Goal: Check status: Check status

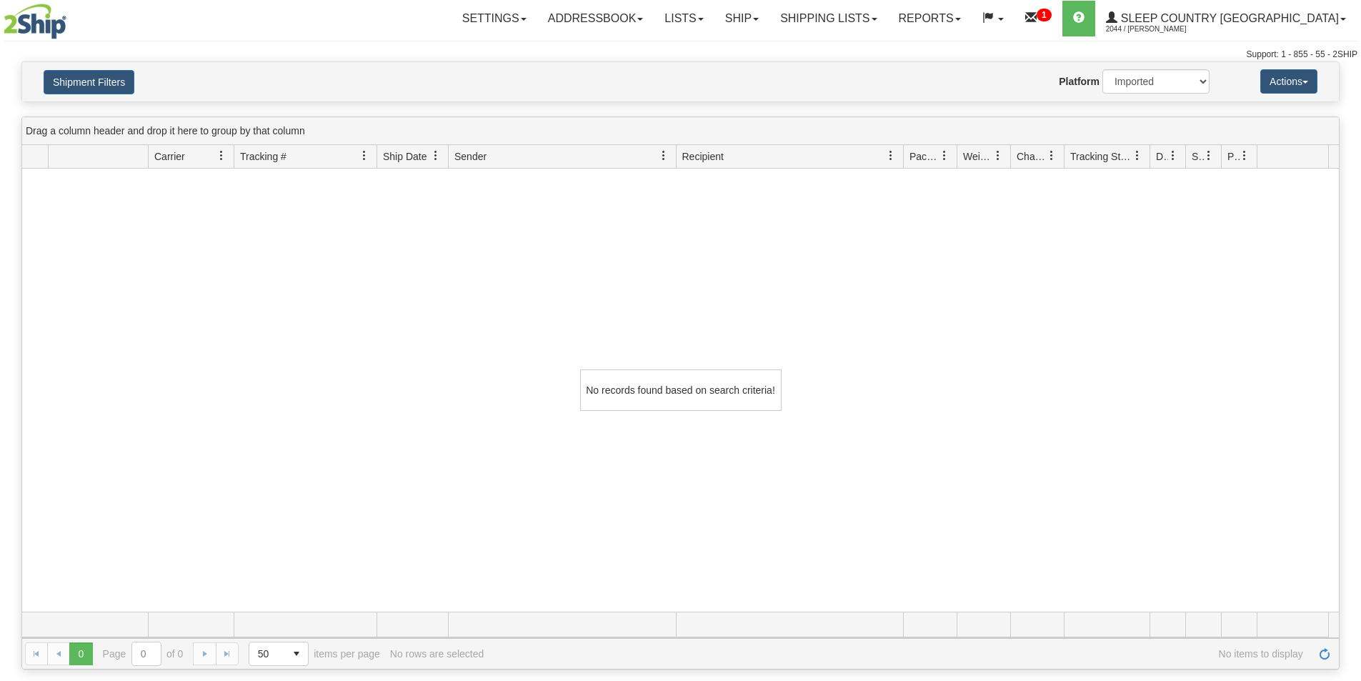
select select "1"
drag, startPoint x: 116, startPoint y: 81, endPoint x: 56, endPoint y: 93, distance: 60.5
click at [106, 86] on button "Shipment Filters" at bounding box center [89, 82] width 91 height 24
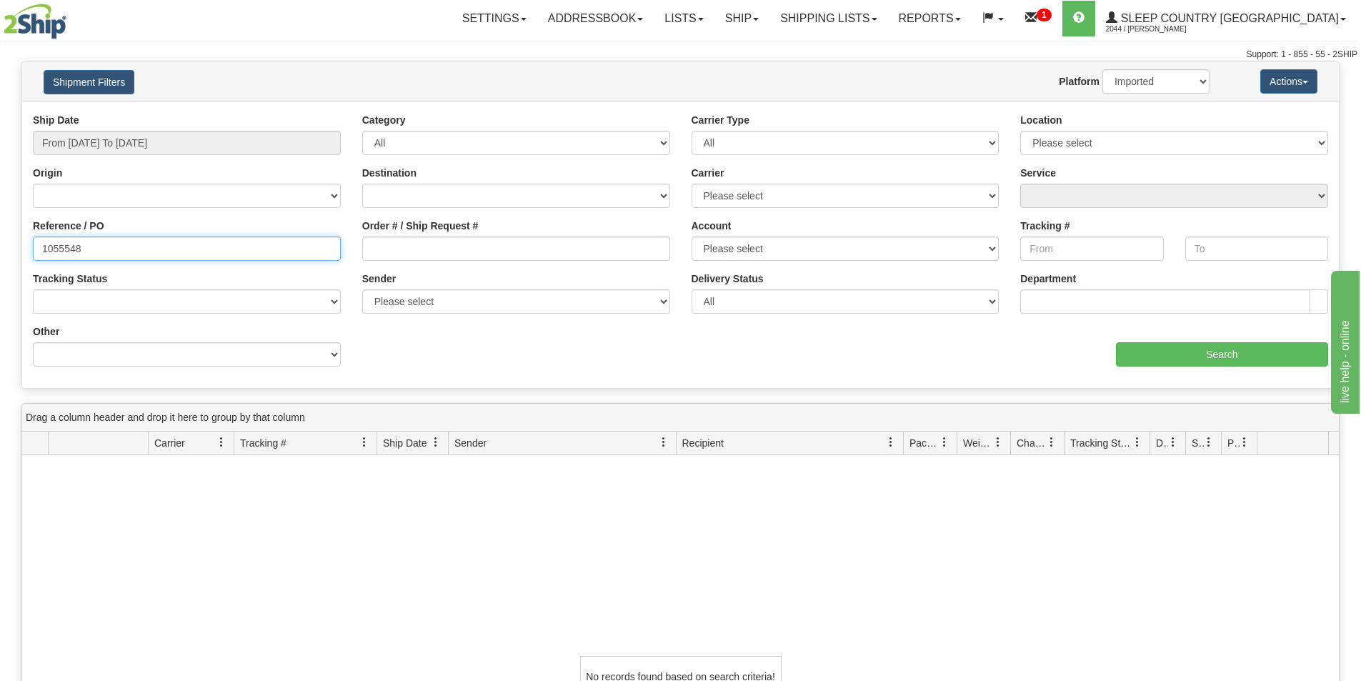
drag, startPoint x: -85, startPoint y: 244, endPoint x: -226, endPoint y: 244, distance: 141.4
click at [0, 244] on html "Upgrade Account Cancel Toggle navigation Settings New Senders" at bounding box center [680, 340] width 1361 height 681
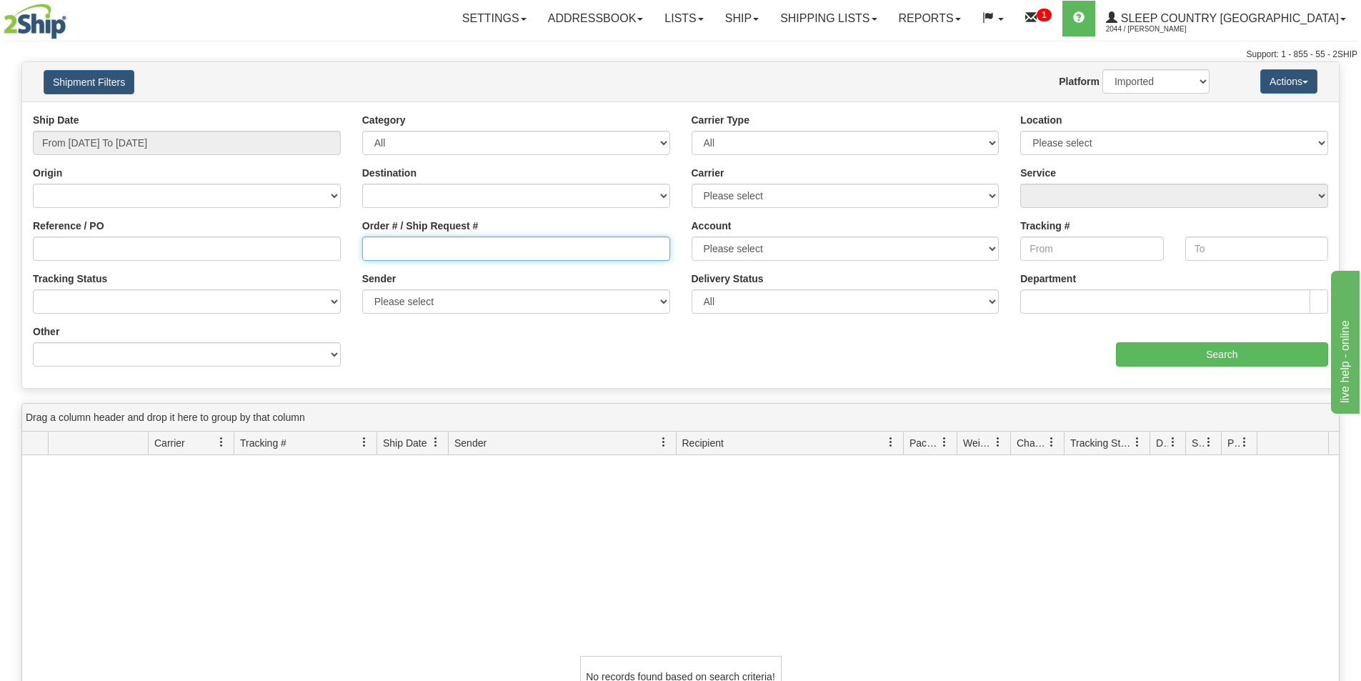
click at [374, 245] on input "Order # / Ship Request #" at bounding box center [516, 248] width 308 height 24
paste input "9000I061446"
click at [374, 247] on input "9000I061446" at bounding box center [516, 248] width 308 height 24
type input "9000I061446"
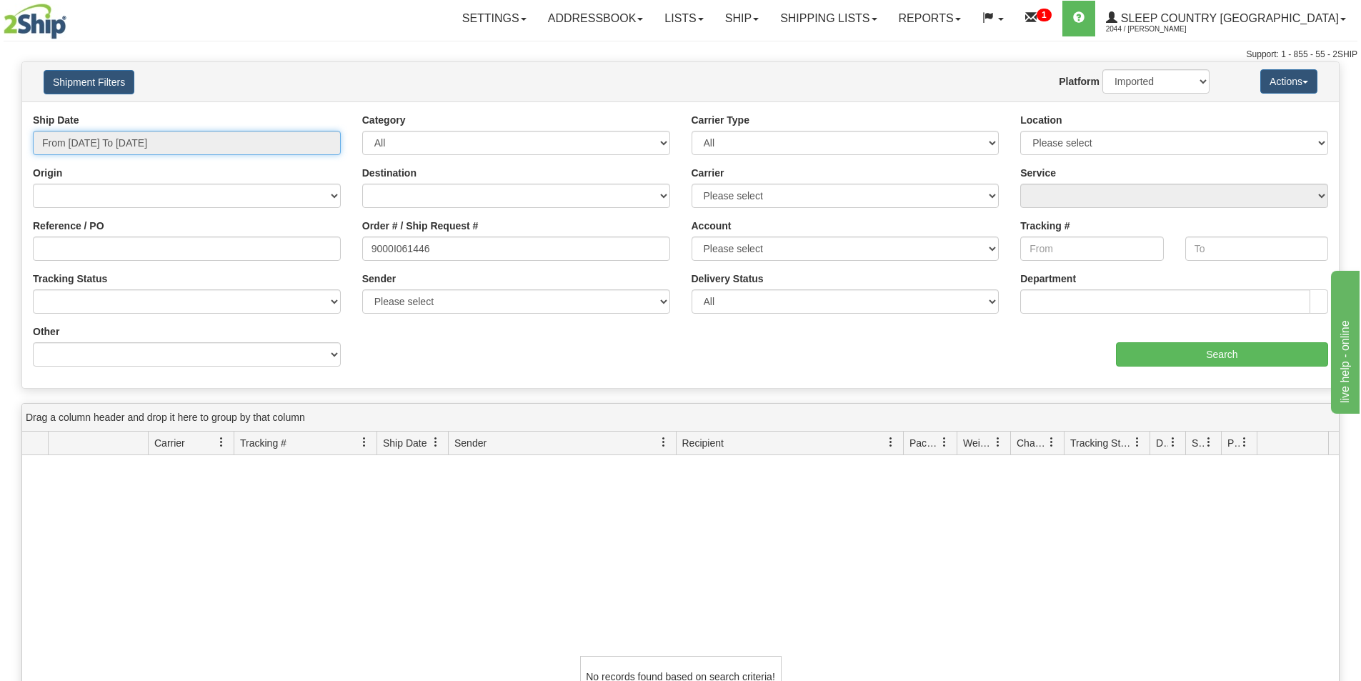
drag, startPoint x: 227, startPoint y: 138, endPoint x: 208, endPoint y: 158, distance: 27.8
click at [226, 141] on input "From [DATE] To [DATE]" at bounding box center [187, 143] width 308 height 24
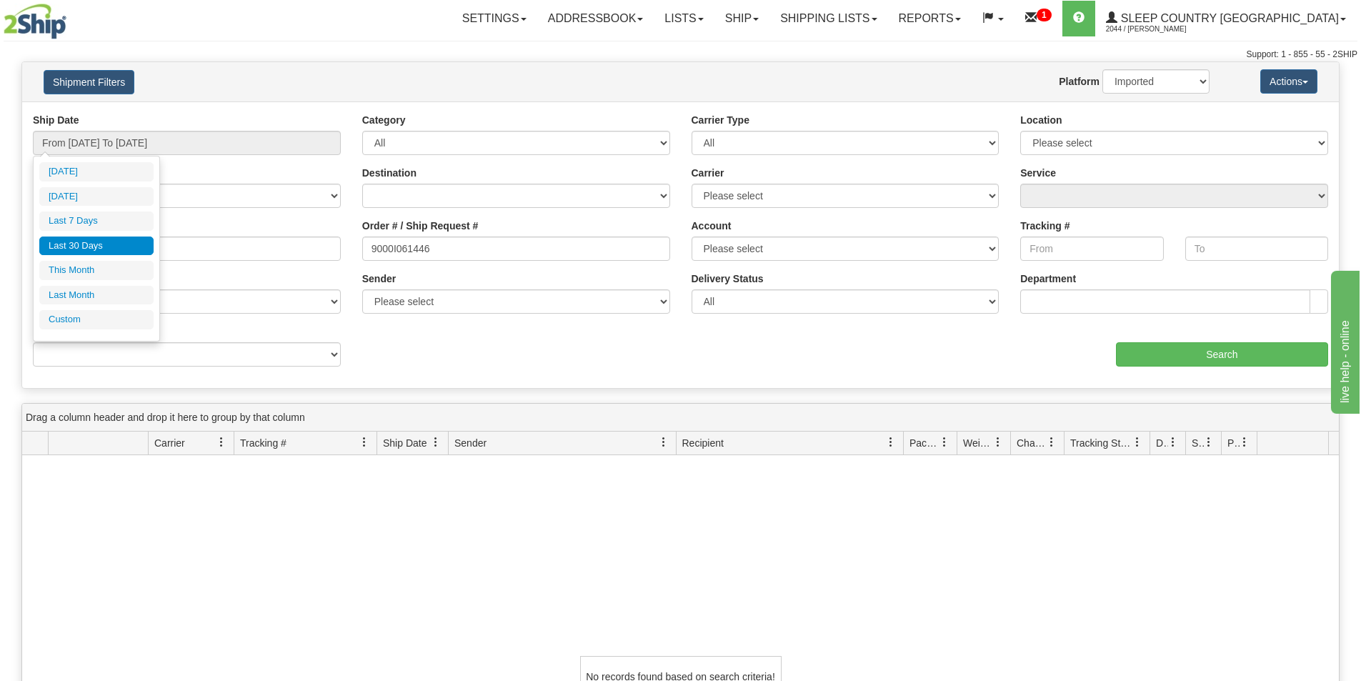
click at [115, 256] on ul "[DATE] [DATE] Last 7 Days Last 30 Days This Month Last Month Custom" at bounding box center [96, 245] width 114 height 167
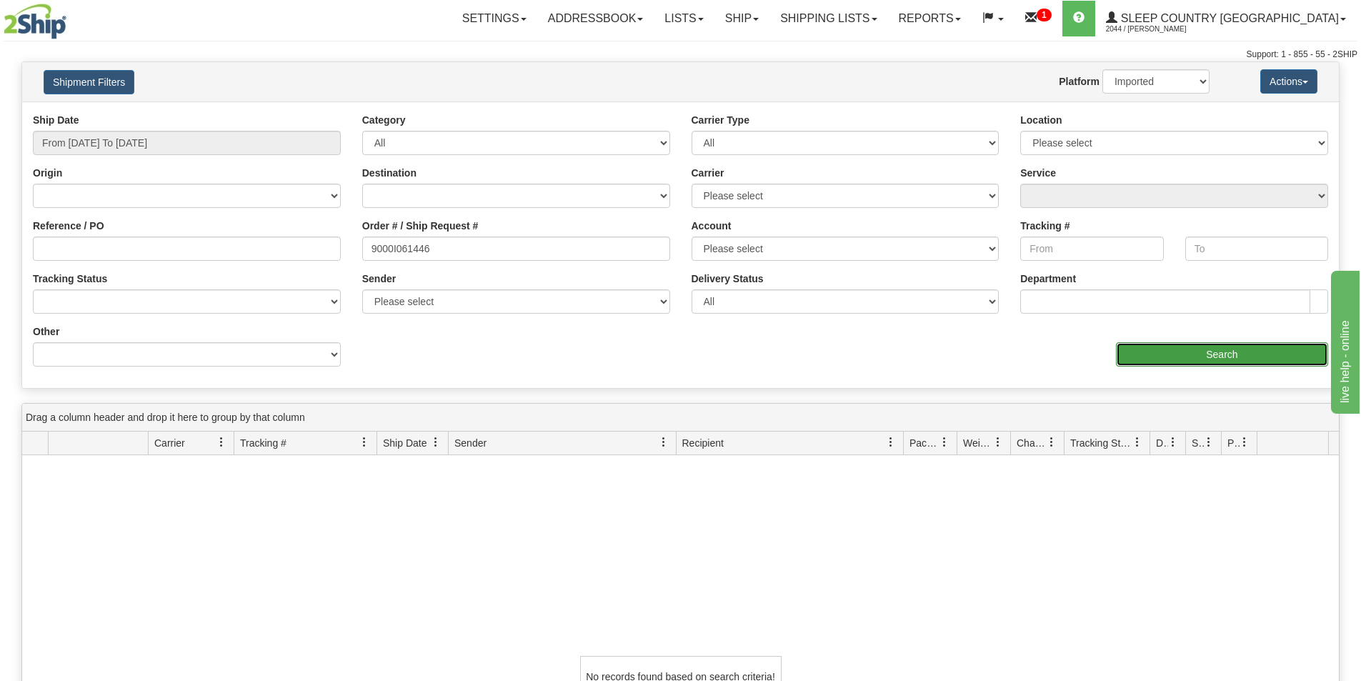
click at [1278, 364] on input "Search" at bounding box center [1222, 354] width 212 height 24
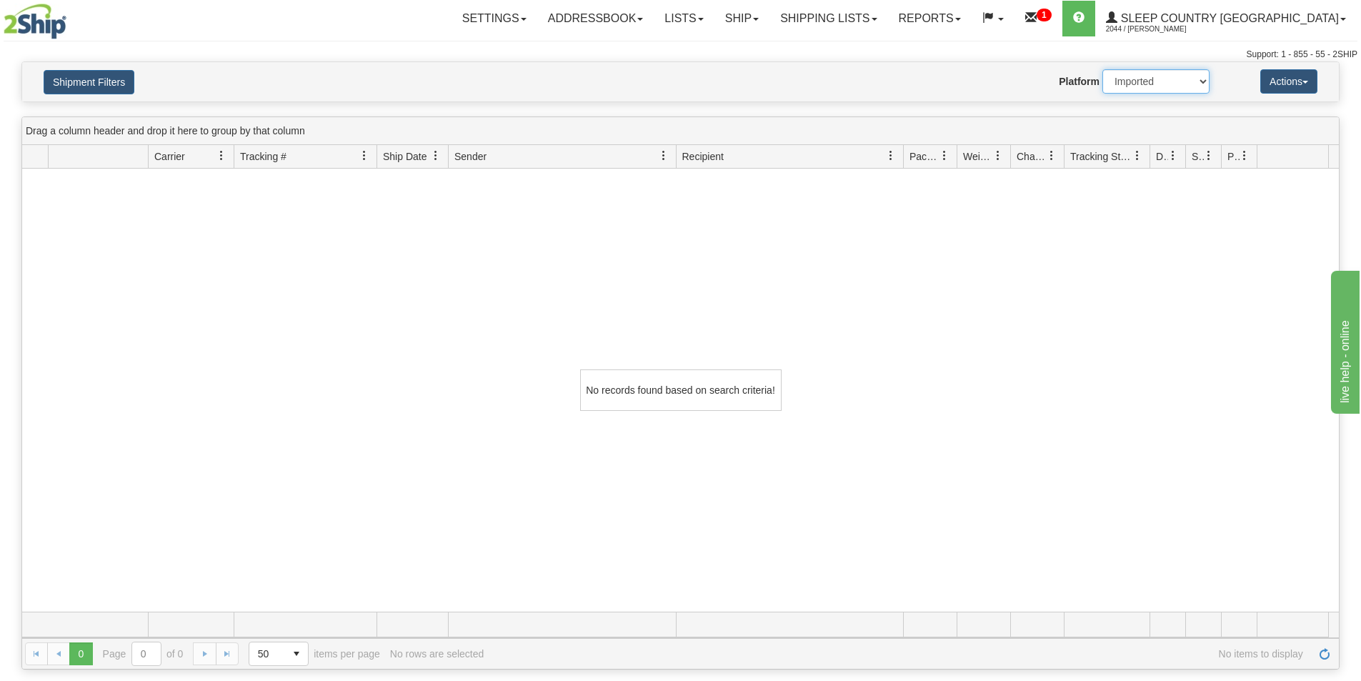
drag, startPoint x: 1154, startPoint y: 78, endPoint x: 1153, endPoint y: 93, distance: 15.1
click at [1155, 81] on select "2Ship Imported" at bounding box center [1155, 81] width 107 height 24
select select "0"
click at [1102, 69] on select "2Ship Imported" at bounding box center [1155, 81] width 107 height 24
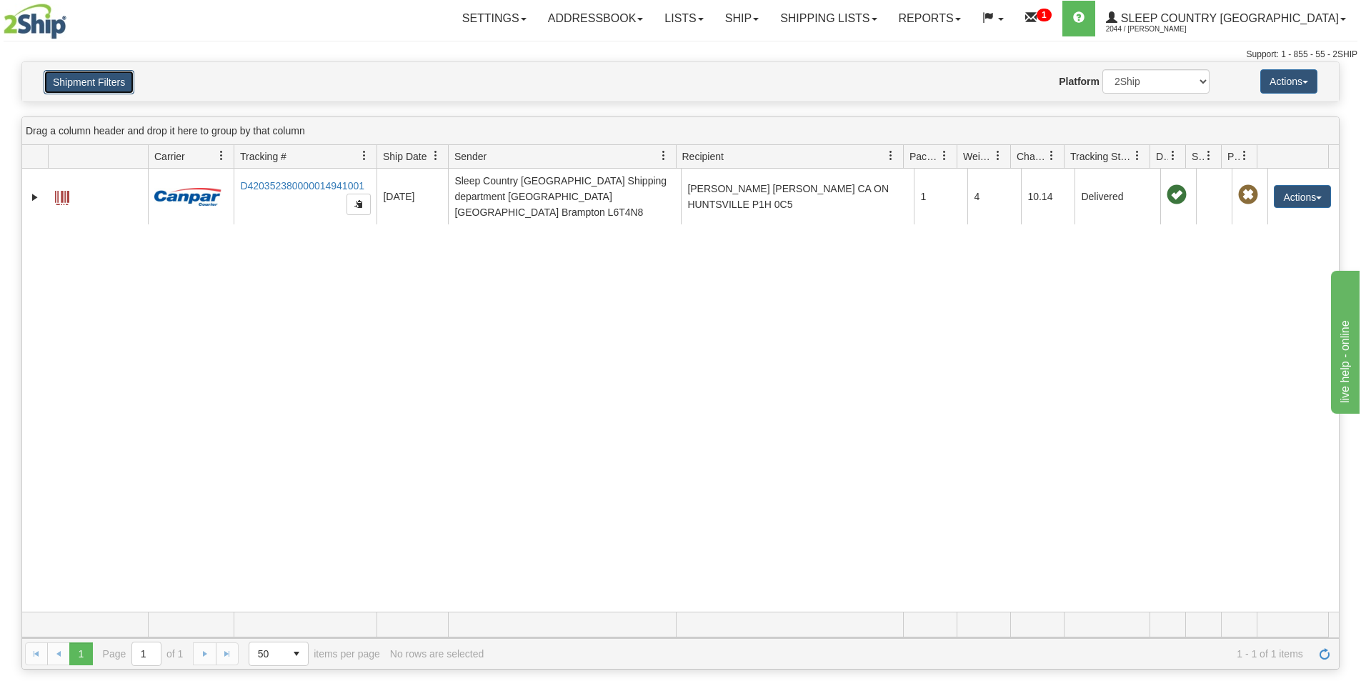
click at [91, 76] on button "Shipment Filters" at bounding box center [89, 82] width 91 height 24
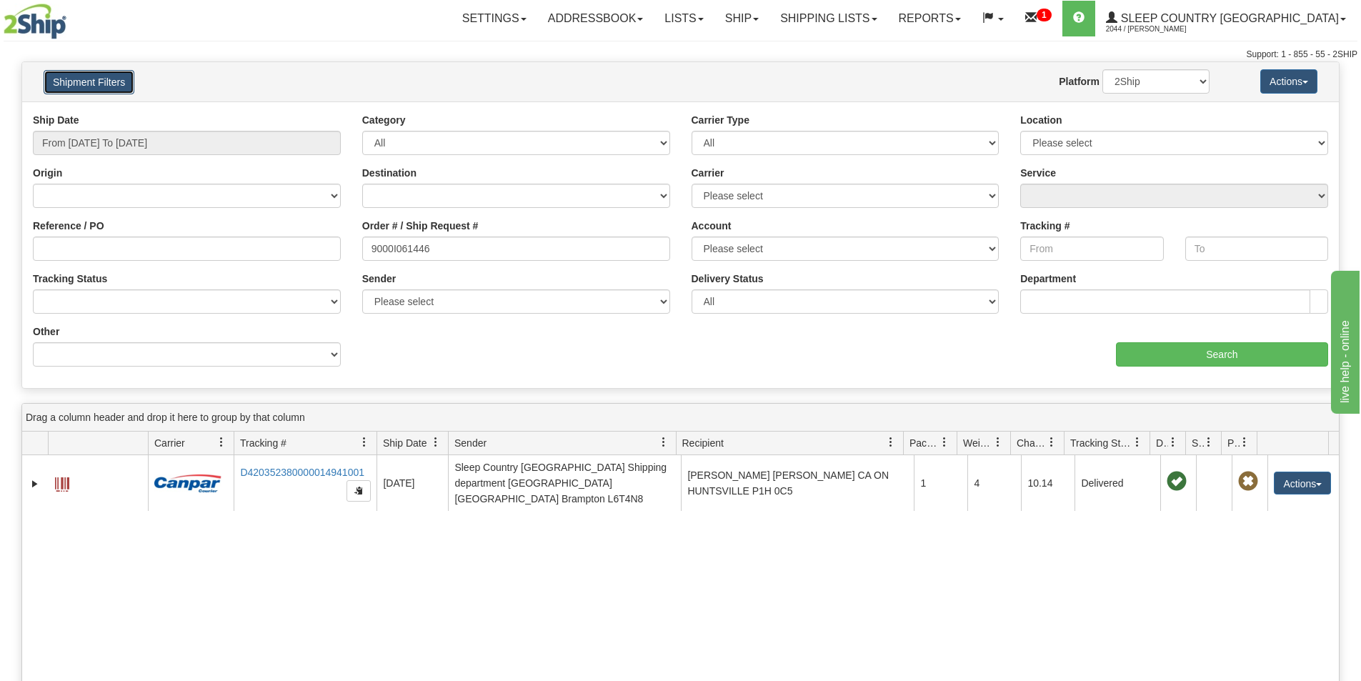
click at [110, 77] on button "Shipment Filters" at bounding box center [89, 82] width 91 height 24
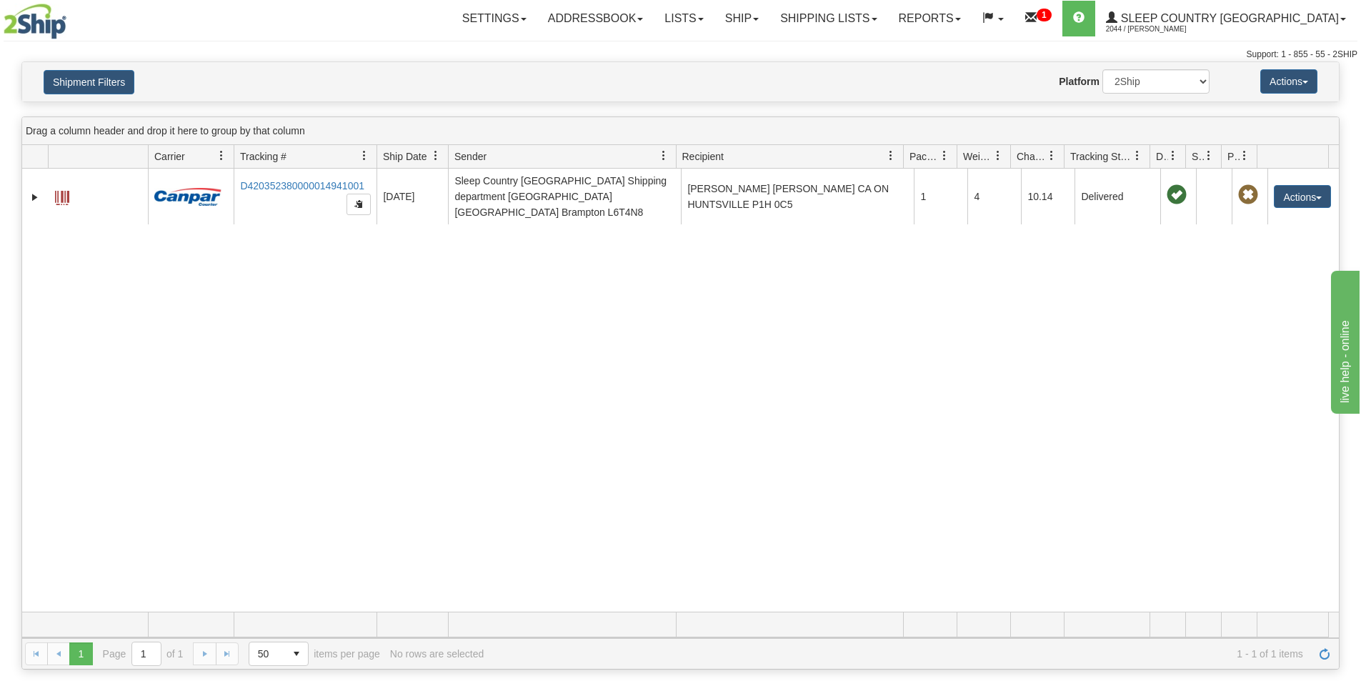
click at [1092, 438] on div "31570042 2044 D420352380000014941001 [DATE] [DATE] 10:26:30 AM Sleep Country [G…" at bounding box center [680, 390] width 1316 height 443
drag, startPoint x: 373, startPoint y: 85, endPoint x: 345, endPoint y: 86, distance: 27.9
click at [372, 85] on div "Website Agent Nothing selected Client User Platform 2Ship Imported" at bounding box center [734, 81] width 971 height 24
click at [90, 80] on button "Shipment Filters" at bounding box center [89, 82] width 91 height 24
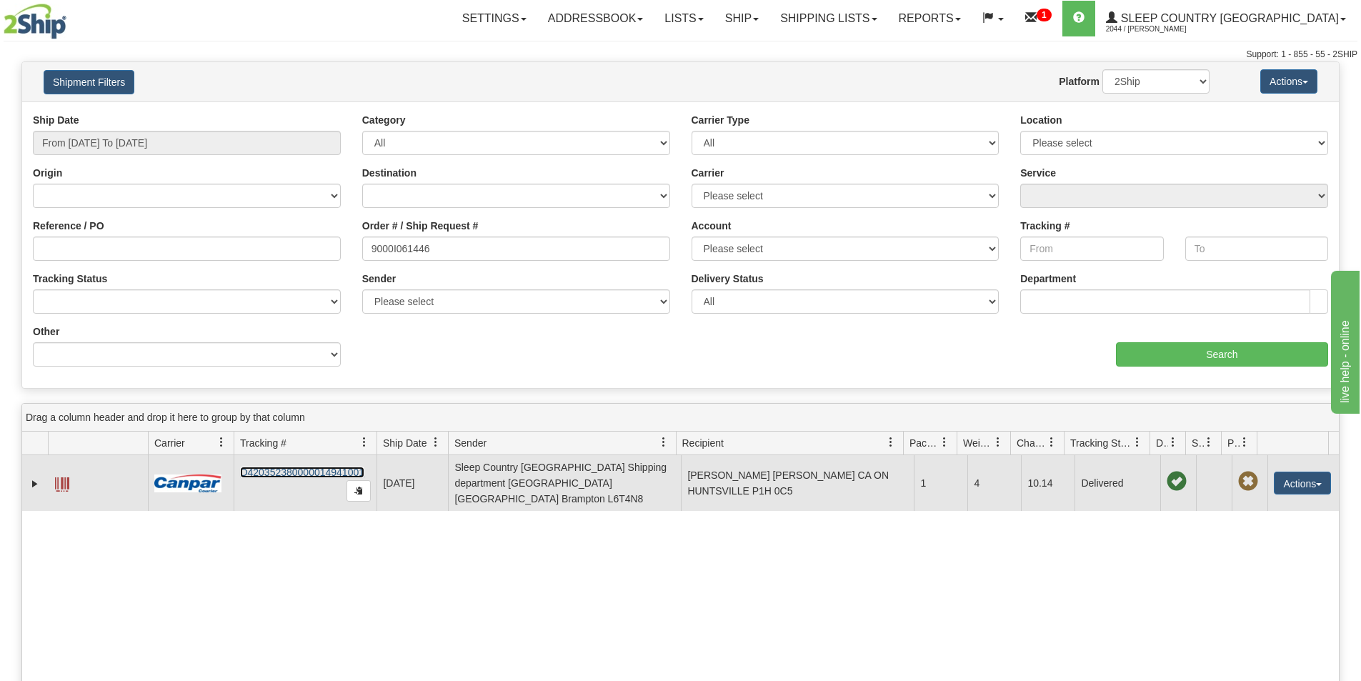
click at [307, 471] on link "D420352380000014941001" at bounding box center [302, 471] width 124 height 11
